Goal: Check status: Check status

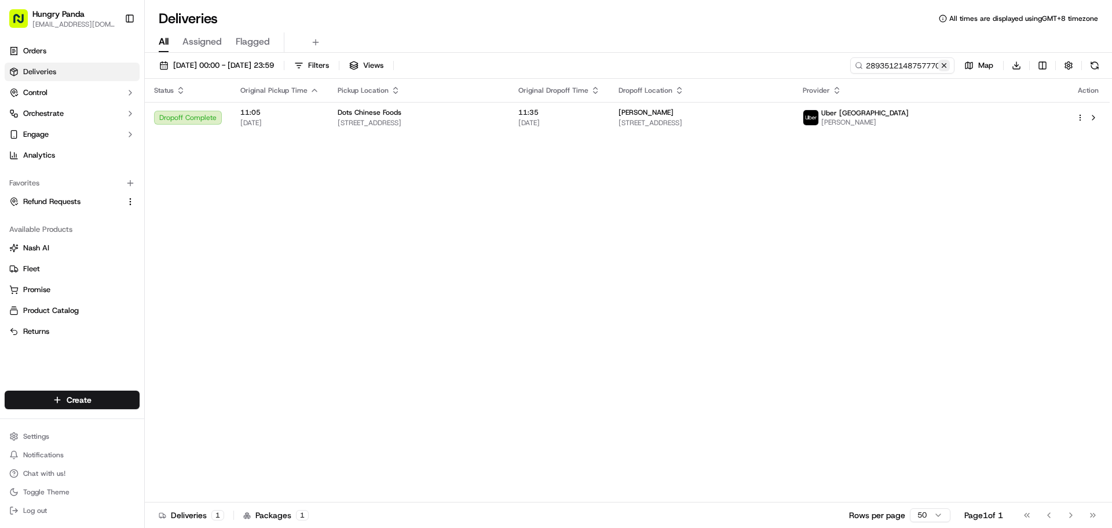
click at [943, 64] on button at bounding box center [945, 66] width 12 height 12
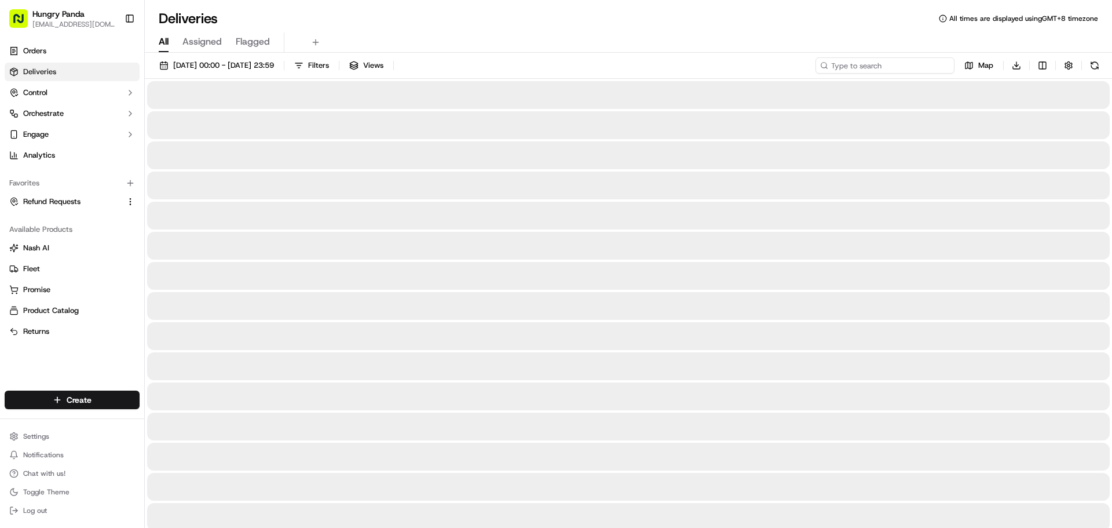
click at [918, 68] on input at bounding box center [885, 65] width 139 height 16
paste input "3193520108858732751921"
type input "3193520108858732751921"
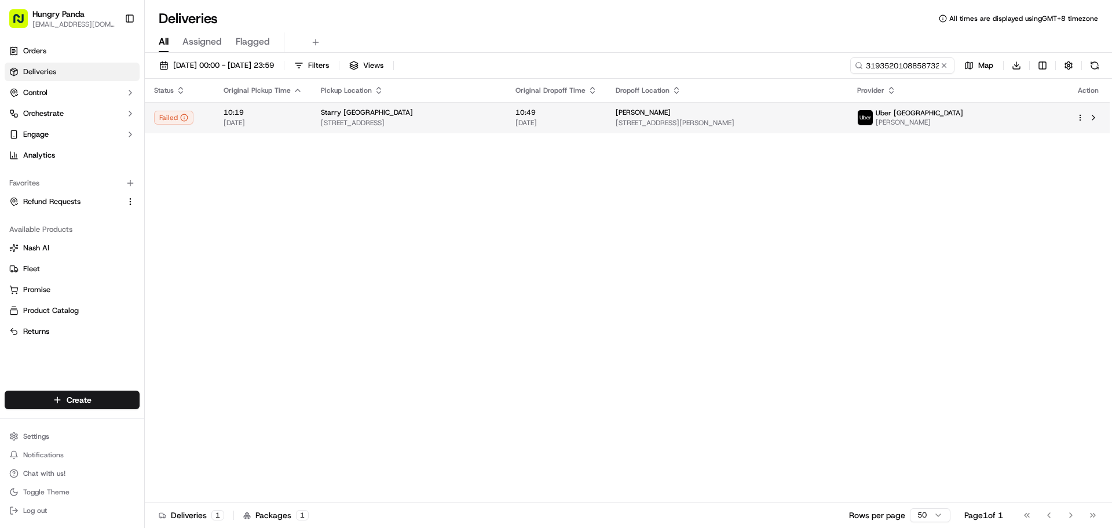
click at [839, 111] on div "[PERSON_NAME]" at bounding box center [727, 112] width 223 height 9
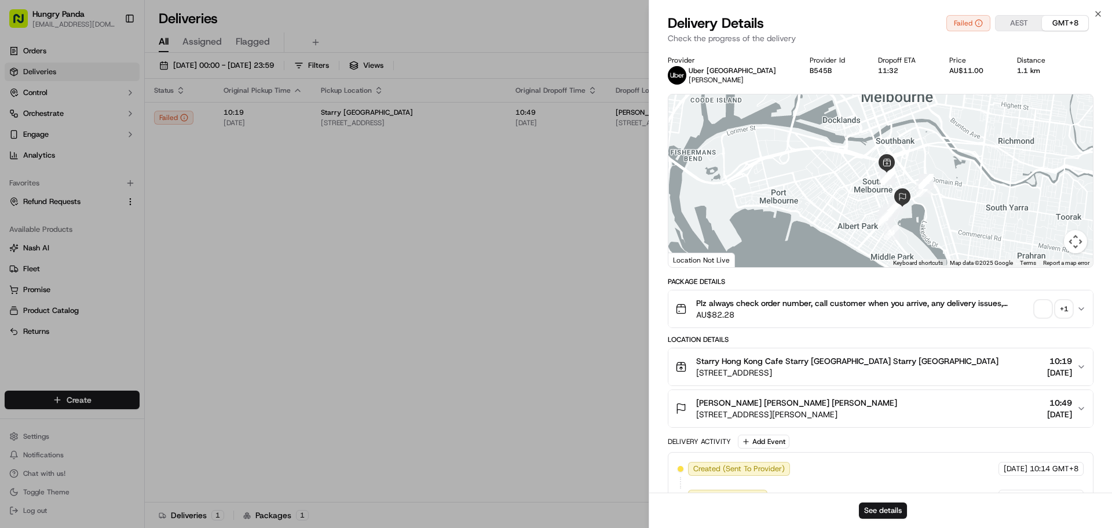
click at [1064, 303] on div "+ 1" at bounding box center [1064, 309] width 16 height 16
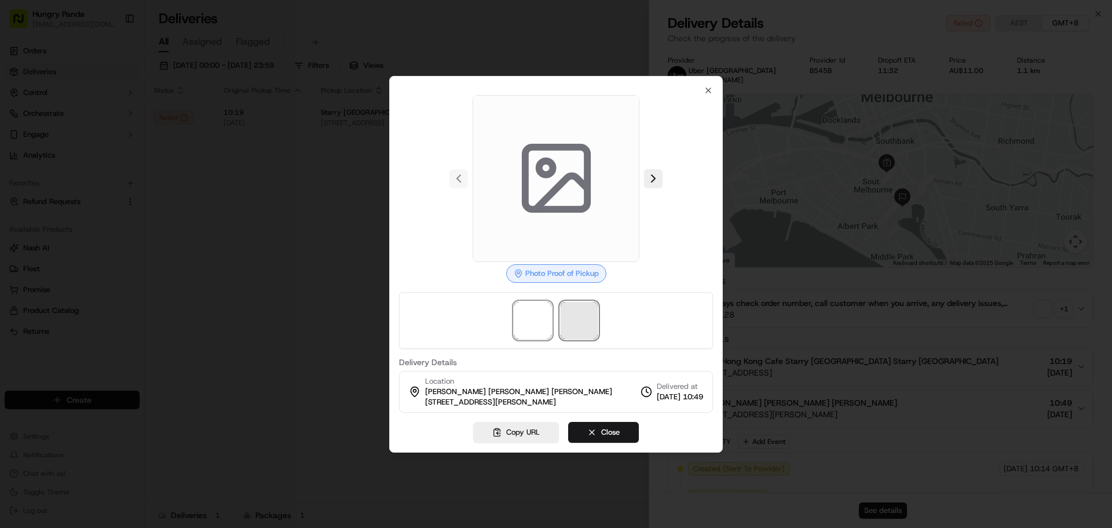
click at [587, 320] on span at bounding box center [579, 320] width 37 height 37
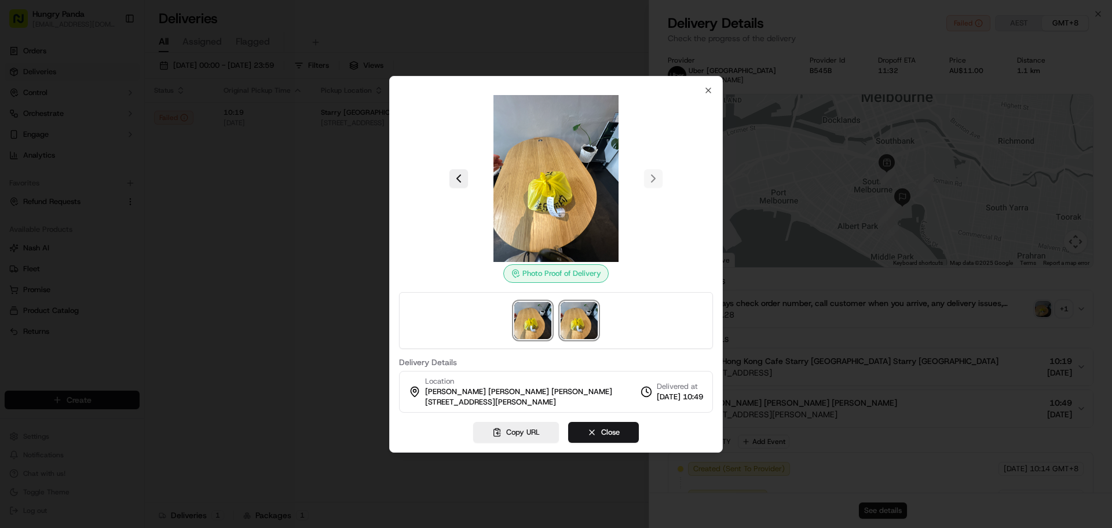
click at [521, 314] on img at bounding box center [532, 320] width 37 height 37
click at [582, 316] on img at bounding box center [579, 320] width 37 height 37
click at [538, 320] on img at bounding box center [532, 320] width 37 height 37
click at [574, 319] on img at bounding box center [579, 320] width 37 height 37
click at [534, 324] on img at bounding box center [532, 320] width 37 height 37
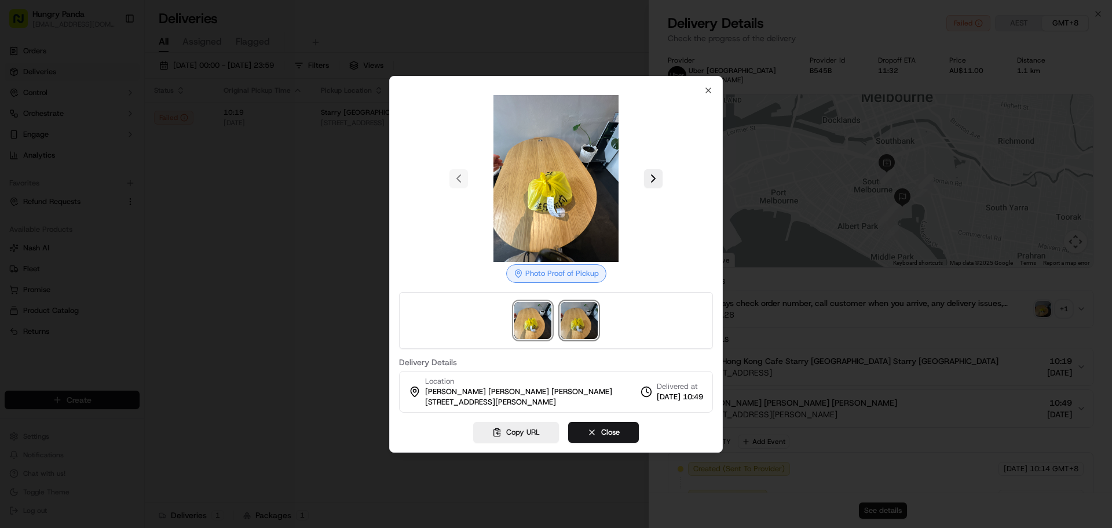
click at [579, 322] on img at bounding box center [579, 320] width 37 height 37
drag, startPoint x: 254, startPoint y: 282, endPoint x: 407, endPoint y: 248, distance: 157.3
click at [254, 283] on div at bounding box center [556, 264] width 1112 height 528
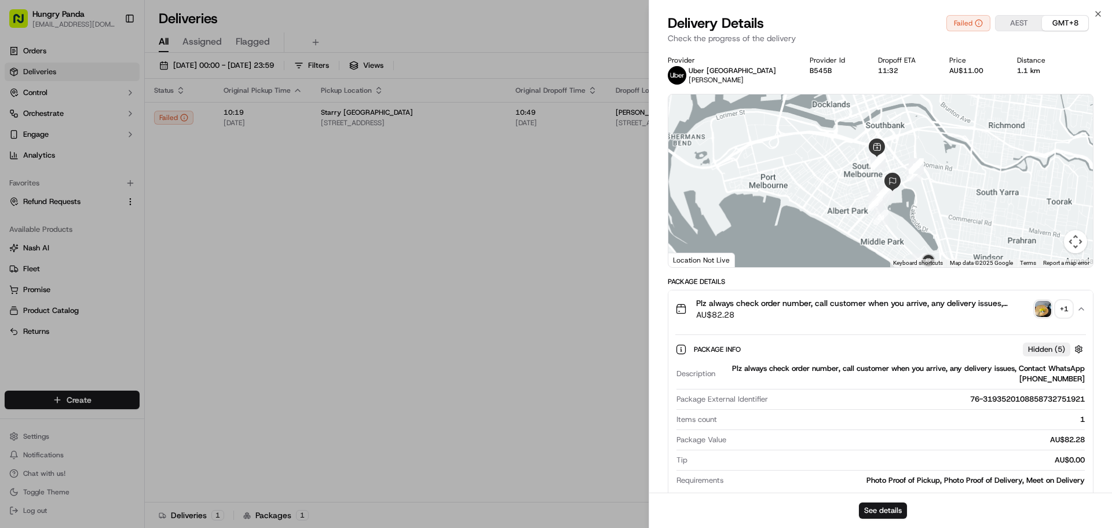
drag, startPoint x: 946, startPoint y: 169, endPoint x: 886, endPoint y: 165, distance: 59.9
click at [886, 165] on div at bounding box center [881, 180] width 425 height 173
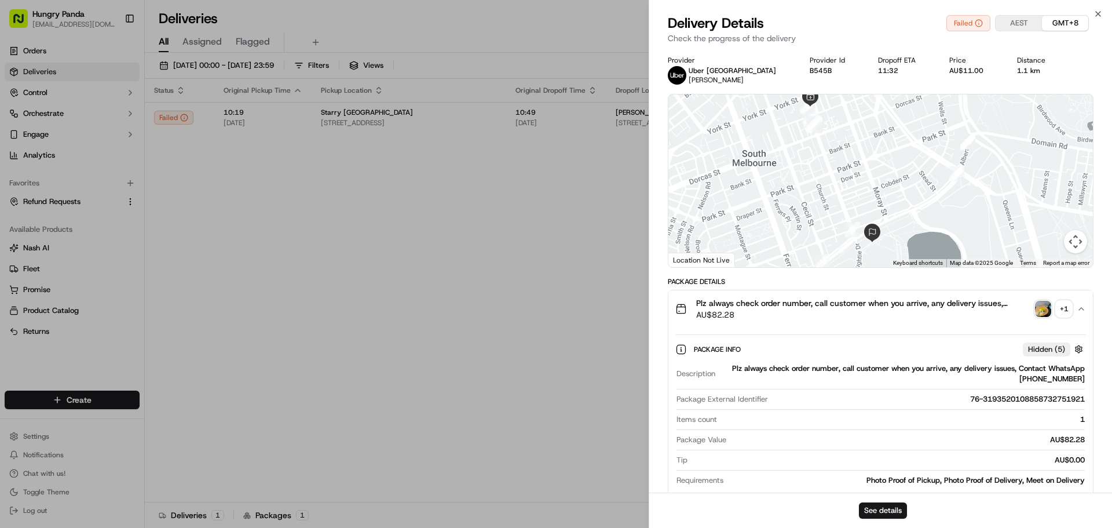
drag, startPoint x: 905, startPoint y: 206, endPoint x: 856, endPoint y: 221, distance: 51.3
click at [860, 229] on div at bounding box center [881, 180] width 425 height 173
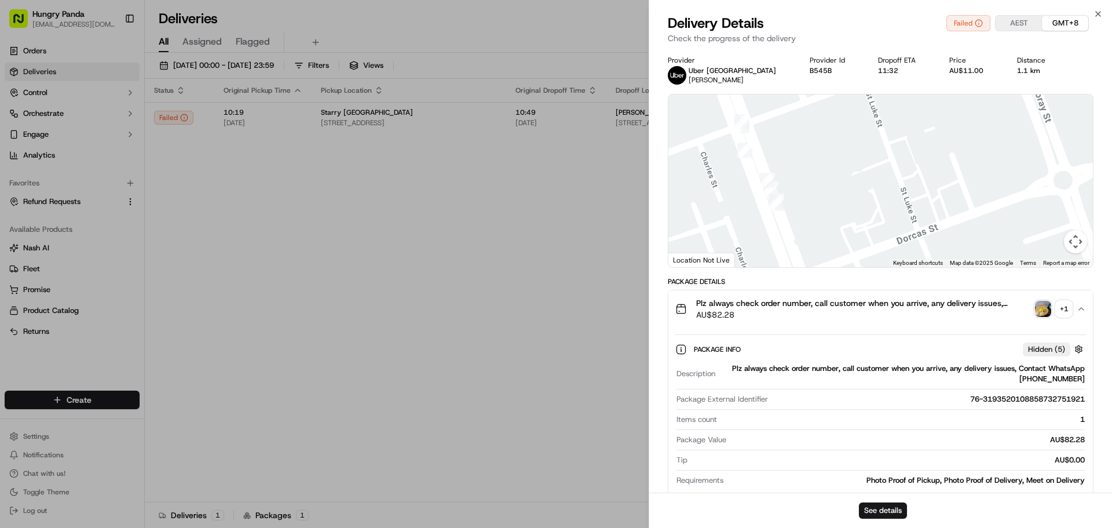
drag, startPoint x: 804, startPoint y: 160, endPoint x: 861, endPoint y: 203, distance: 71.7
click at [861, 203] on div at bounding box center [881, 180] width 425 height 173
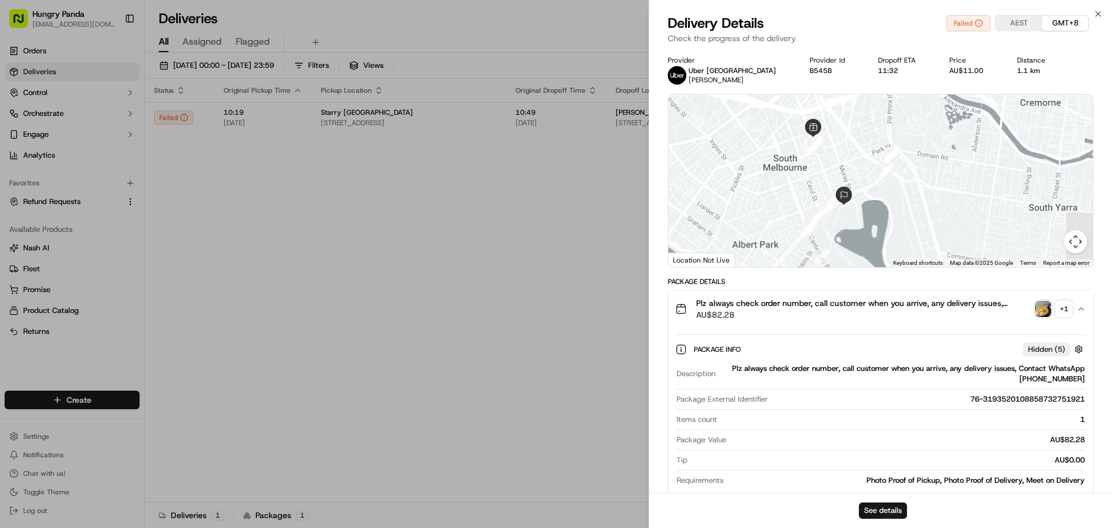
drag, startPoint x: 885, startPoint y: 181, endPoint x: 847, endPoint y: 151, distance: 48.2
click at [847, 151] on div at bounding box center [881, 180] width 425 height 173
click at [1040, 308] on img "button" at bounding box center [1043, 309] width 16 height 16
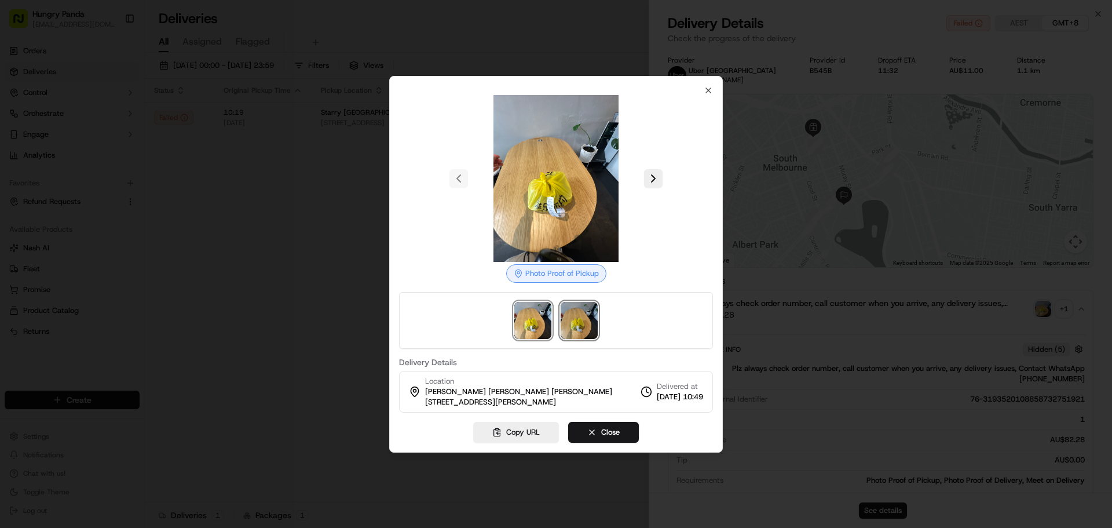
click at [575, 314] on img at bounding box center [579, 320] width 37 height 37
click at [287, 295] on div at bounding box center [556, 264] width 1112 height 528
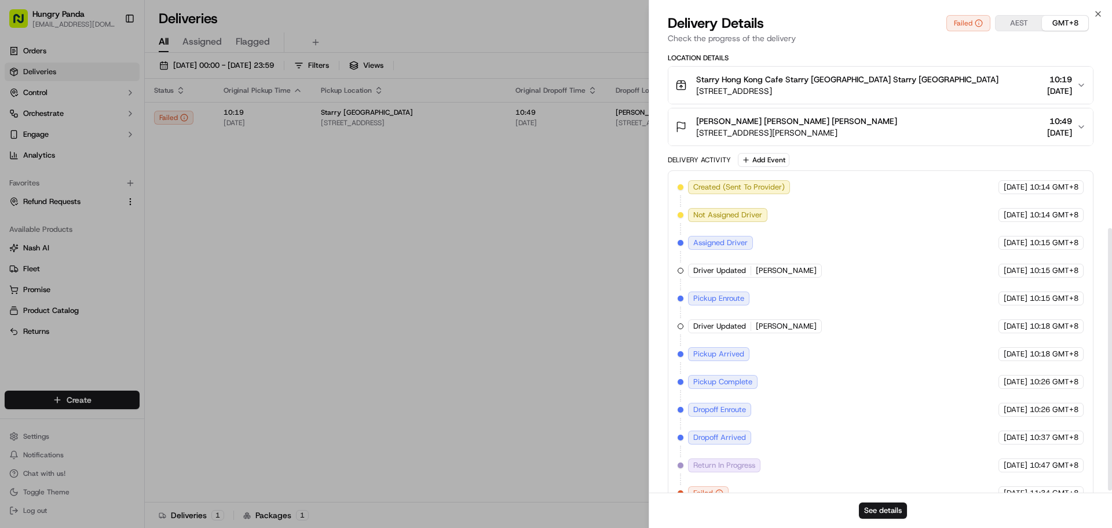
scroll to position [306, 0]
